Goal: Task Accomplishment & Management: Manage account settings

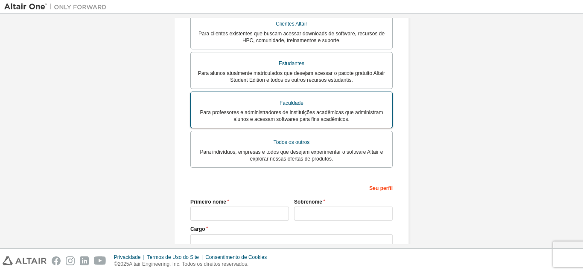
drag, startPoint x: 295, startPoint y: 76, endPoint x: 320, endPoint y: 101, distance: 35.9
click at [295, 76] on font "Para alunos atualmente matriculados que desejam acessar o pacote gratuito Altai…" at bounding box center [291, 76] width 187 height 13
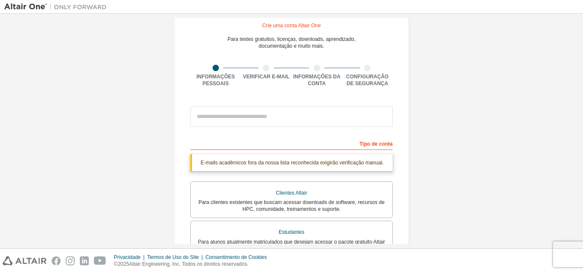
scroll to position [24, 0]
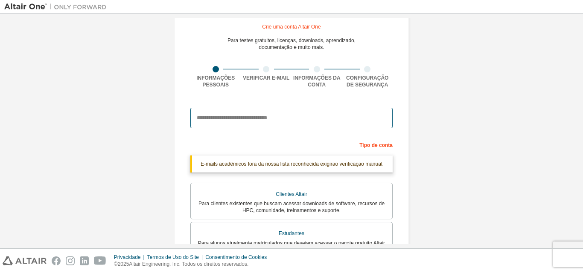
click at [284, 119] on input "email" at bounding box center [291, 118] width 202 height 20
drag, startPoint x: 285, startPoint y: 119, endPoint x: 175, endPoint y: 131, distance: 110.8
click at [175, 131] on div "Crie uma conta Altair One Para testes gratuitos, licenças, downloads, aprendiza…" at bounding box center [291, 236] width 235 height 464
paste input "**********"
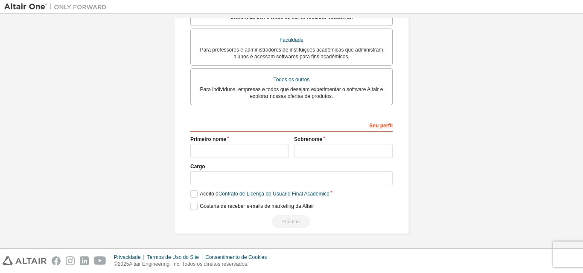
scroll to position [263, 0]
type input "**********"
click at [269, 156] on input "text" at bounding box center [239, 151] width 99 height 14
type input "****"
click at [320, 147] on input "text" at bounding box center [343, 151] width 99 height 14
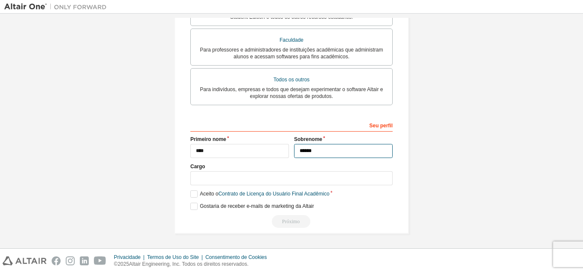
type input "******"
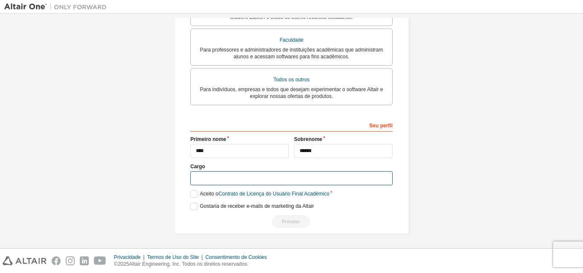
click at [232, 181] on input "text" at bounding box center [291, 179] width 202 height 14
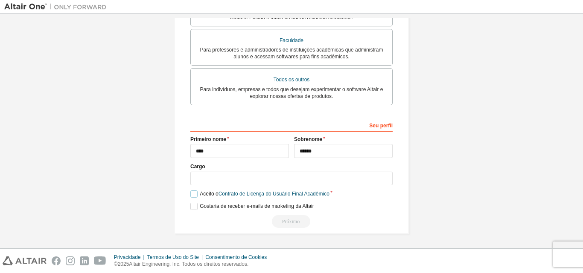
click at [208, 195] on font "Aceito o" at bounding box center [209, 194] width 18 height 6
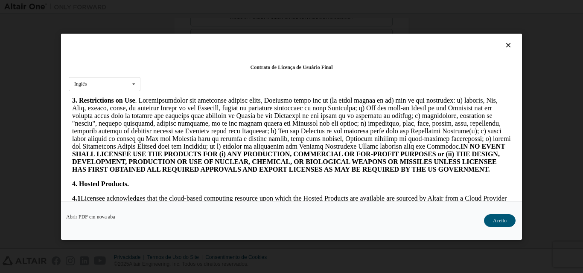
scroll to position [555, 0]
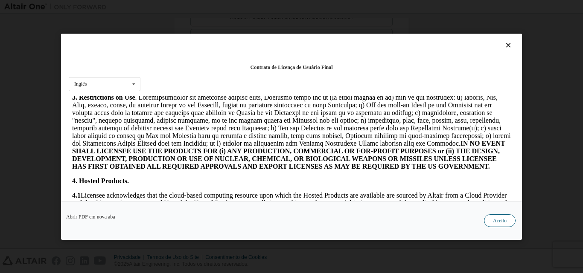
click at [488, 215] on button "Aceito" at bounding box center [500, 220] width 32 height 13
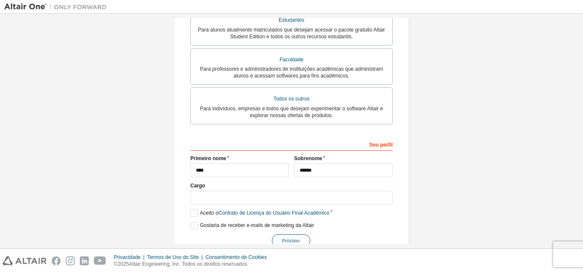
scroll to position [240, 0]
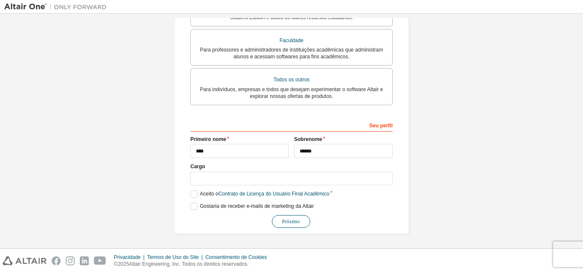
click at [288, 218] on button "Próximo" at bounding box center [291, 221] width 38 height 13
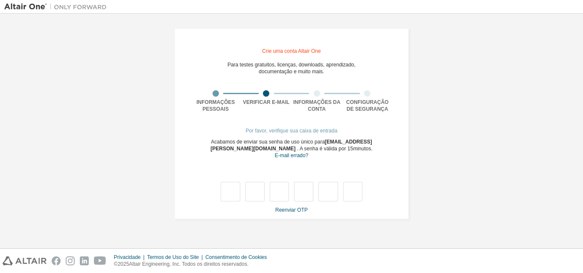
type input "*"
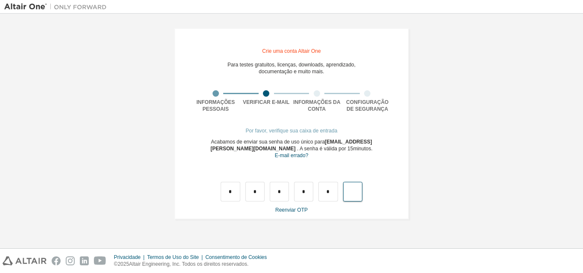
type input "*"
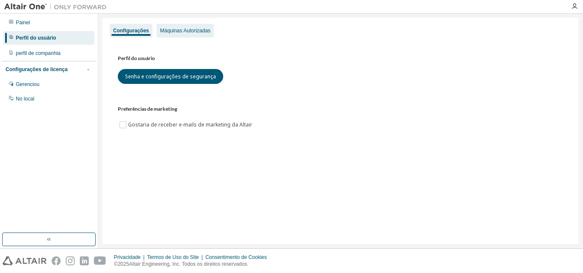
click at [175, 30] on font "Máquinas Autorizadas" at bounding box center [185, 31] width 50 height 6
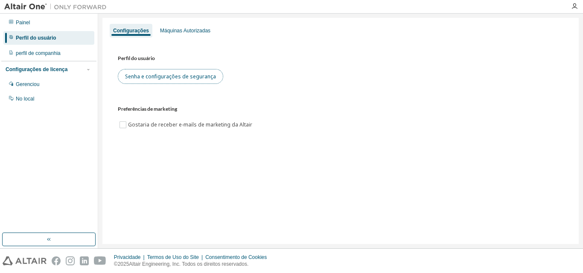
click at [191, 79] on font "Senha e configurações de segurança" at bounding box center [170, 76] width 91 height 7
click at [23, 12] on div at bounding box center [55, 6] width 111 height 13
click at [23, 6] on img at bounding box center [57, 7] width 107 height 9
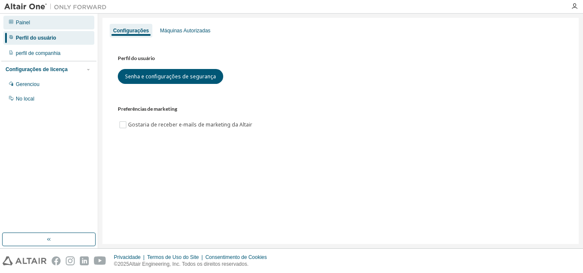
click at [24, 25] on font "Painel" at bounding box center [23, 23] width 14 height 6
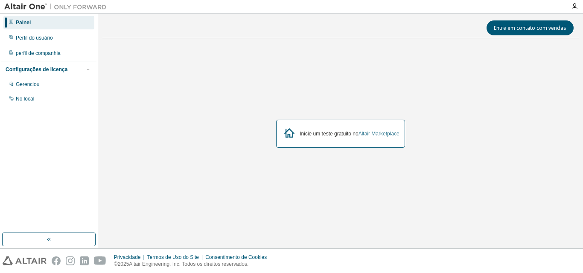
click at [382, 136] on font "Altair Marketplace" at bounding box center [378, 134] width 41 height 6
